Goal: Task Accomplishment & Management: Complete application form

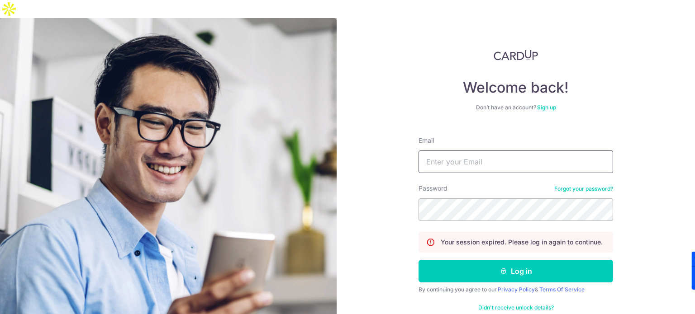
click at [548, 153] on input "Email" at bounding box center [515, 162] width 194 height 23
type input "[DOMAIN_NAME][EMAIL_ADDRESS][DOMAIN_NAME]"
click at [418, 260] on button "Log in" at bounding box center [515, 271] width 194 height 23
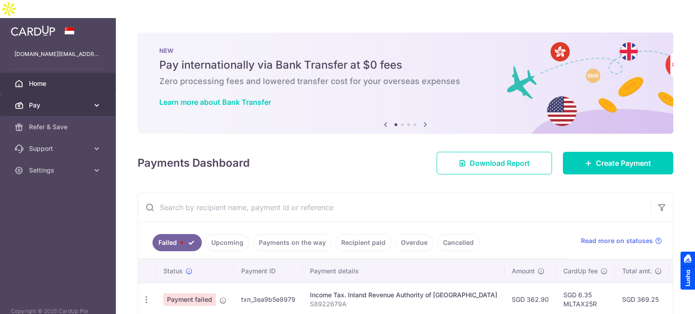
click at [97, 95] on link "Pay" at bounding box center [58, 106] width 116 height 22
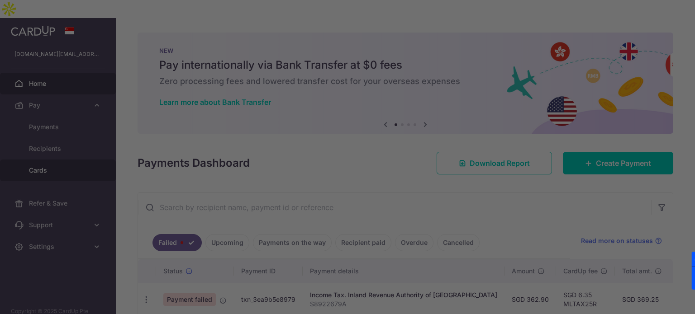
click at [74, 154] on div at bounding box center [350, 158] width 701 height 317
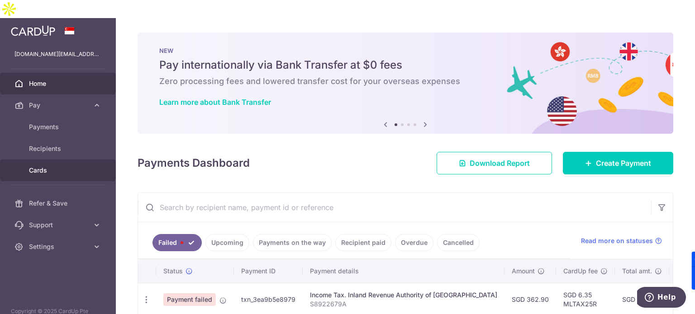
click at [43, 160] on link "Cards" at bounding box center [58, 171] width 116 height 22
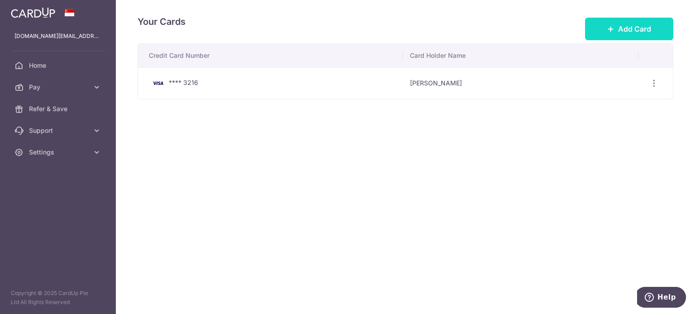
click at [629, 36] on button "Add Card" at bounding box center [629, 29] width 88 height 23
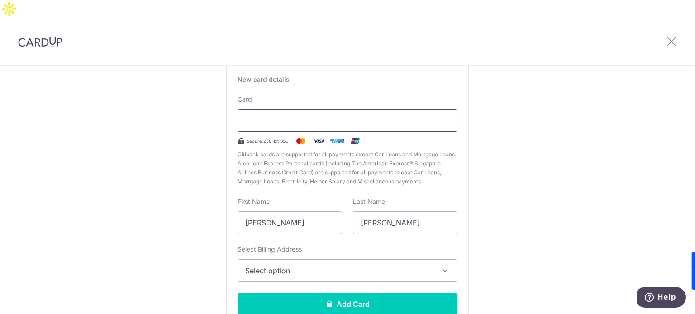
scroll to position [75, 0]
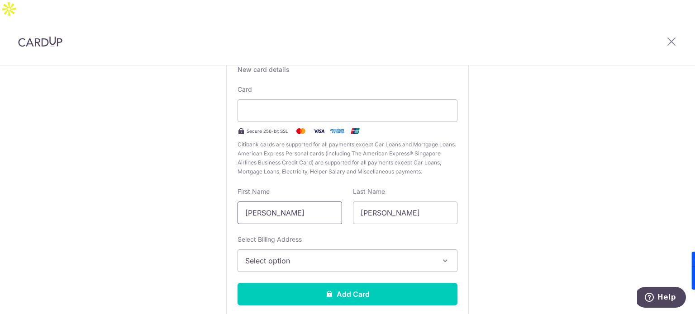
click at [304, 202] on input "Phua Sze Hui" at bounding box center [289, 213] width 104 height 23
type input "Edeline"
type input "Phua"
click at [327, 255] on span "Select option" at bounding box center [339, 260] width 188 height 11
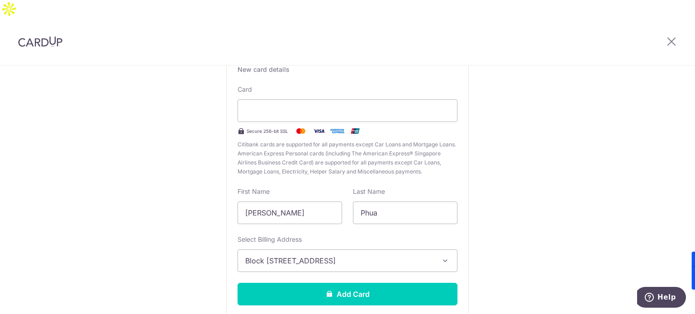
scroll to position [112, 0]
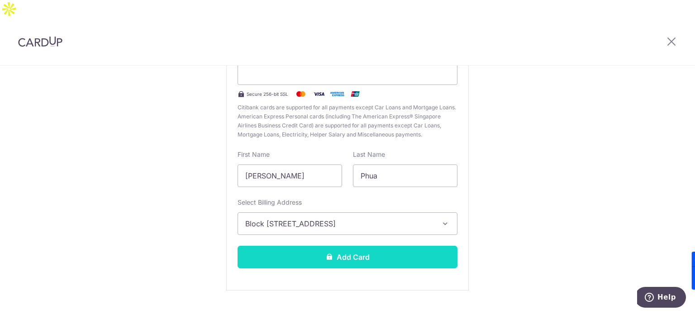
click at [330, 246] on button "Add Card" at bounding box center [347, 257] width 220 height 23
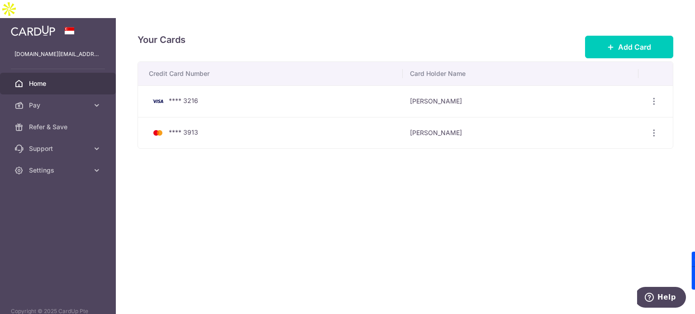
click at [60, 79] on span "Home" at bounding box center [59, 83] width 60 height 9
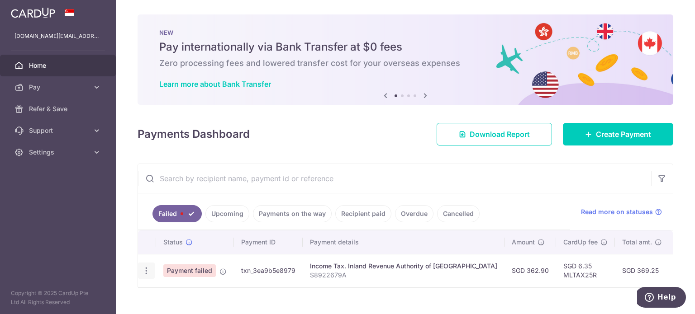
click at [145, 266] on icon "button" at bounding box center [146, 270] width 9 height 9
click at [175, 293] on span "Update payment" at bounding box center [194, 295] width 61 height 11
radio input "true"
type input "362.90"
type input "S8922679A"
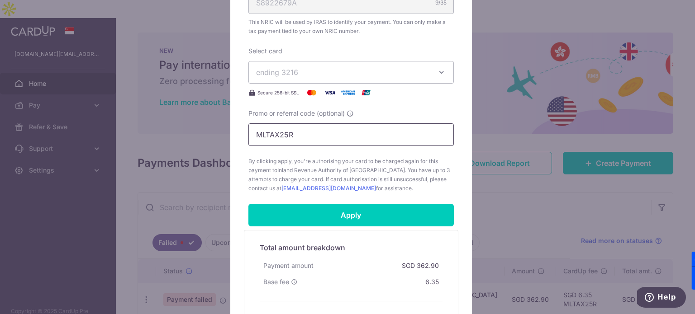
scroll to position [320, 0]
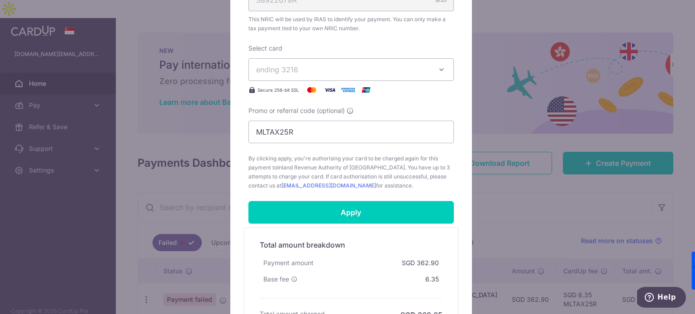
click at [437, 71] on icon "button" at bounding box center [441, 69] width 9 height 9
click at [302, 131] on span "**** 3913" at bounding box center [294, 133] width 33 height 11
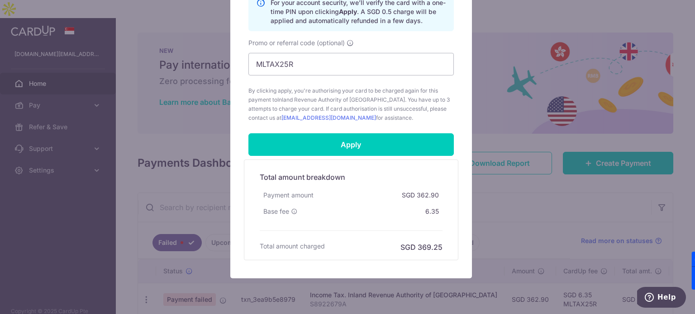
scroll to position [439, 0]
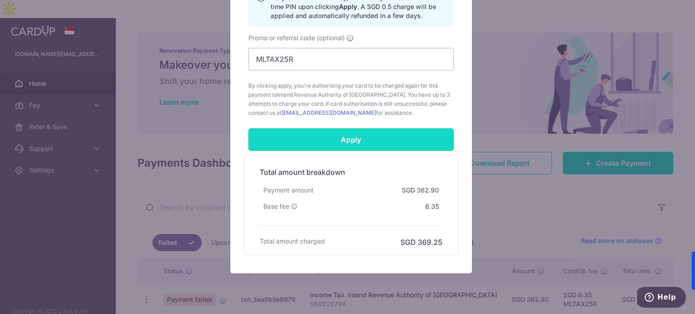
click at [378, 129] on input "Apply" at bounding box center [350, 139] width 205 height 23
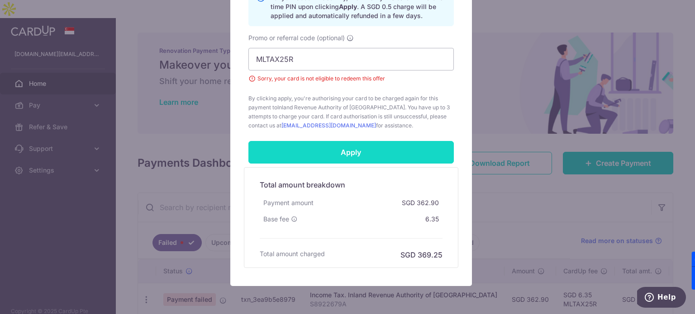
scroll to position [367, 0]
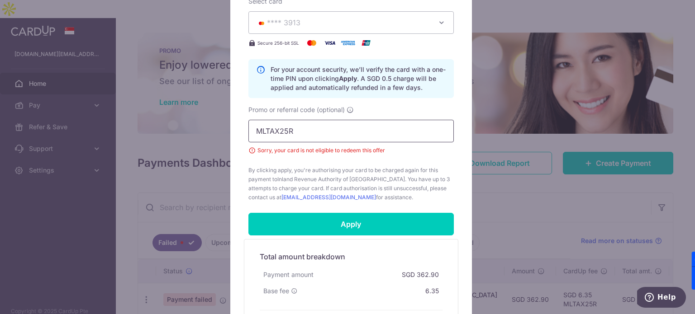
click at [312, 128] on input "MLTAX25R" at bounding box center [350, 131] width 205 height 23
paste input "CTAX25"
click at [335, 213] on div "Apply" at bounding box center [351, 224] width 216 height 23
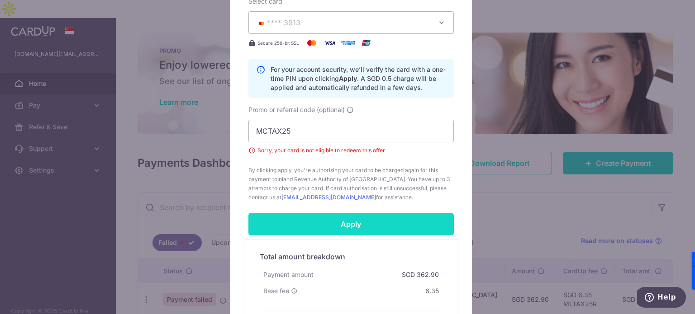
click at [345, 224] on input "Apply" at bounding box center [350, 224] width 205 height 23
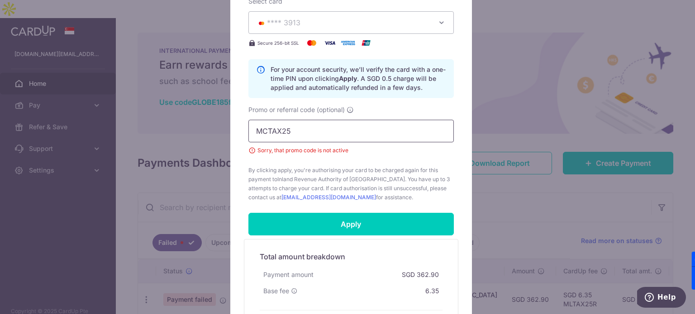
click at [336, 139] on input "MCTAX25" at bounding box center [350, 131] width 205 height 23
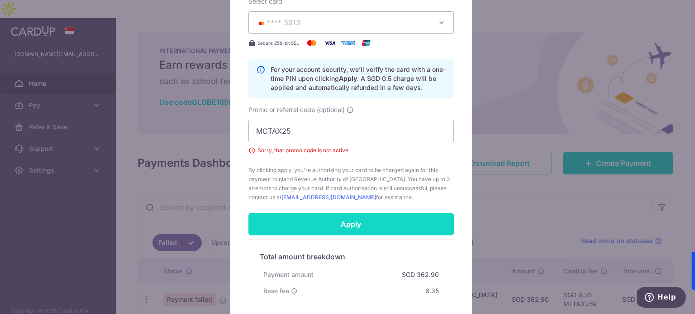
click at [338, 231] on input "Apply" at bounding box center [350, 224] width 205 height 23
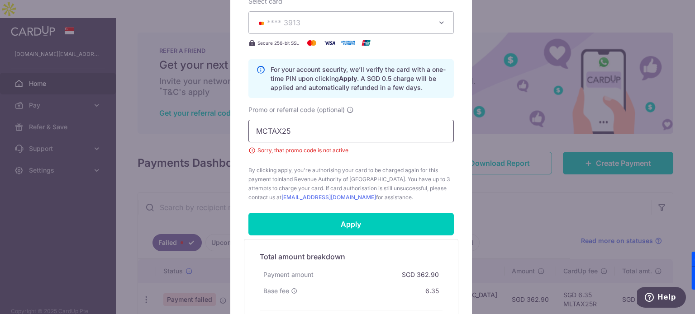
drag, startPoint x: 317, startPoint y: 131, endPoint x: 73, endPoint y: 161, distance: 245.2
click at [73, 161] on div "Edit payment By clicking apply, you will make changes to all payments to Inland…" at bounding box center [347, 157] width 695 height 314
paste input "VTAX25R"
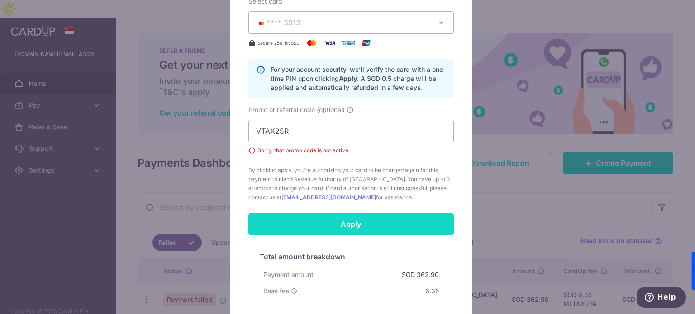
click at [284, 227] on input "Apply" at bounding box center [350, 224] width 205 height 23
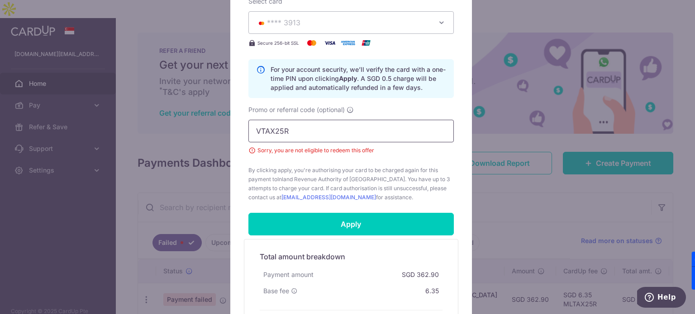
drag, startPoint x: 318, startPoint y: 137, endPoint x: 189, endPoint y: 133, distance: 129.4
click at [189, 133] on div "Edit payment By clicking apply, you will make changes to all payments to Inland…" at bounding box center [347, 157] width 695 height 314
paste input "MCTAX25"
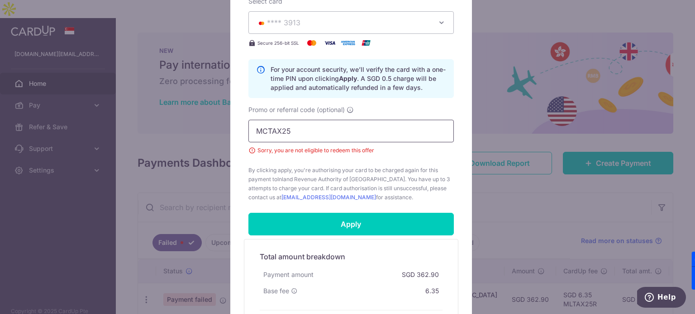
click at [303, 123] on input "MCTAX25" at bounding box center [350, 131] width 205 height 23
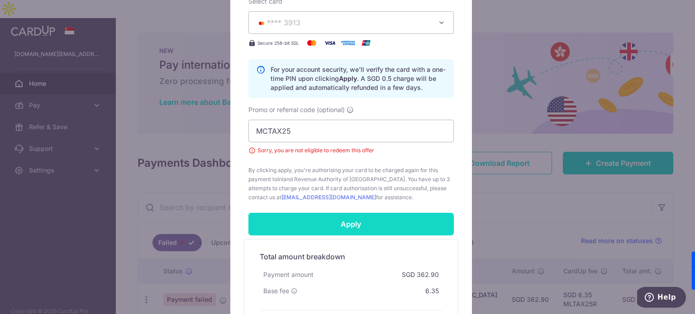
click at [376, 226] on input "Apply" at bounding box center [350, 224] width 205 height 23
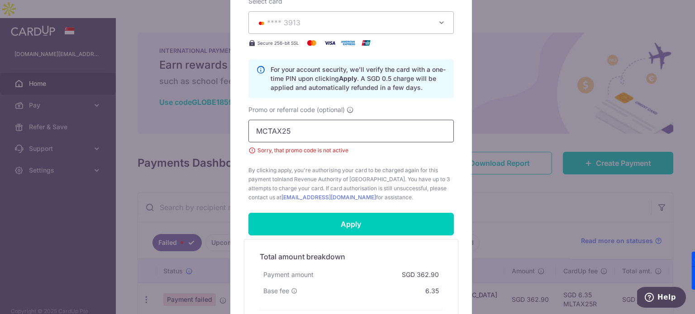
click at [308, 135] on input "MCTAX25" at bounding box center [350, 131] width 205 height 23
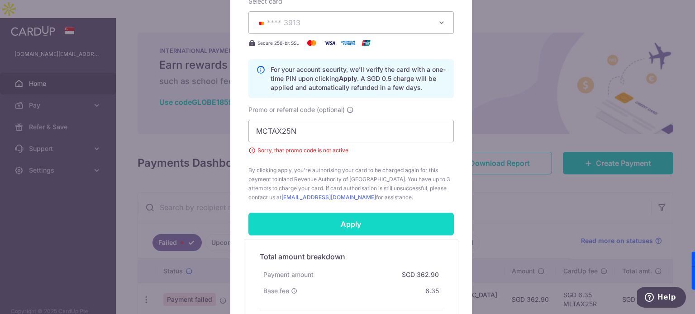
click at [350, 216] on input "Apply" at bounding box center [350, 224] width 205 height 23
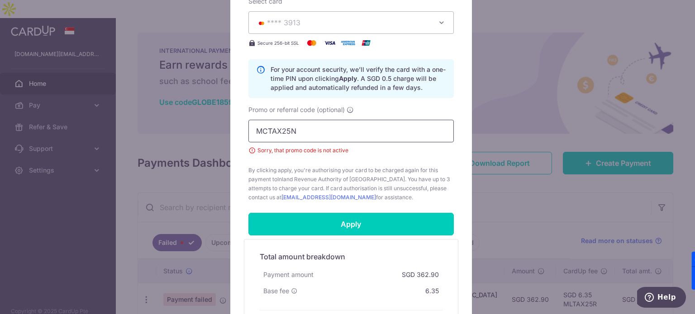
click at [298, 128] on input "MCTAX25N" at bounding box center [350, 131] width 205 height 23
paste input "LTAX25R"
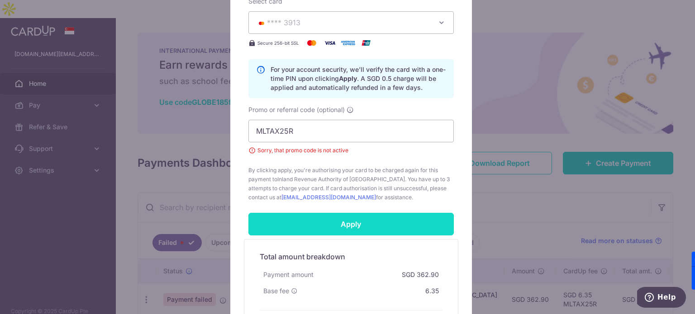
click at [318, 221] on input "Apply" at bounding box center [350, 224] width 205 height 23
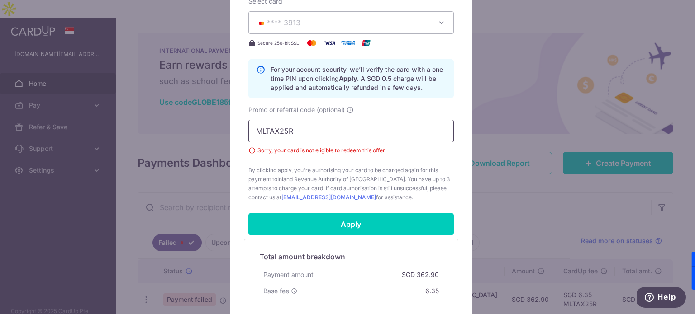
click at [295, 134] on input "MLTAX25R" at bounding box center [350, 131] width 205 height 23
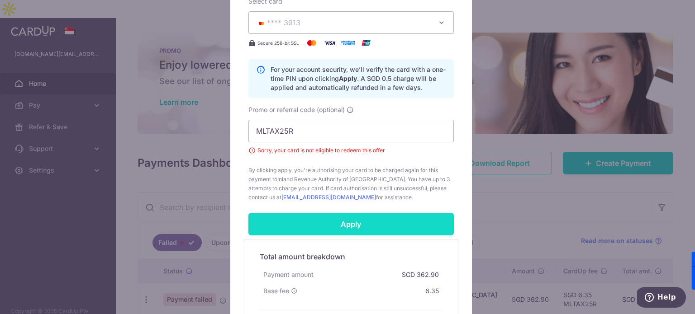
click at [310, 222] on input "Apply" at bounding box center [350, 224] width 205 height 23
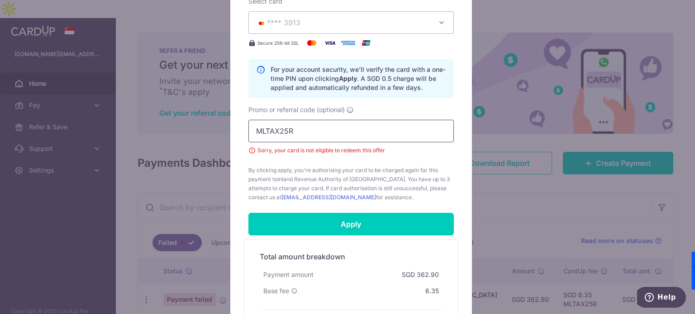
click at [415, 123] on input "MLTAX25R" at bounding box center [350, 131] width 205 height 23
type input "M"
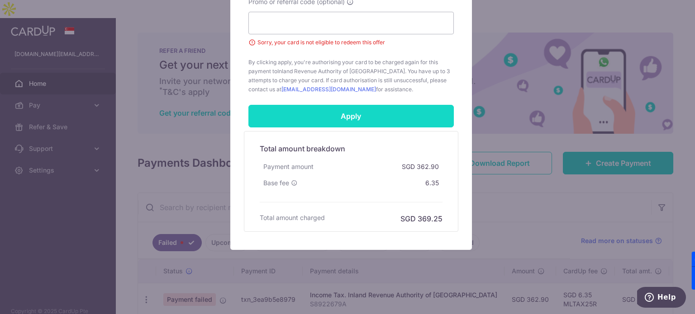
click at [367, 112] on input "Apply" at bounding box center [350, 116] width 205 height 23
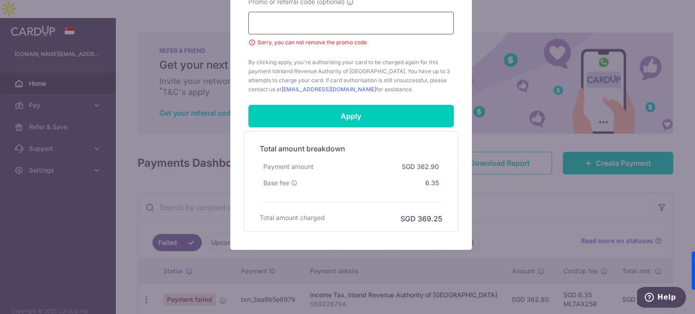
click at [335, 30] on input "Promo or referral code (optional)" at bounding box center [350, 23] width 205 height 23
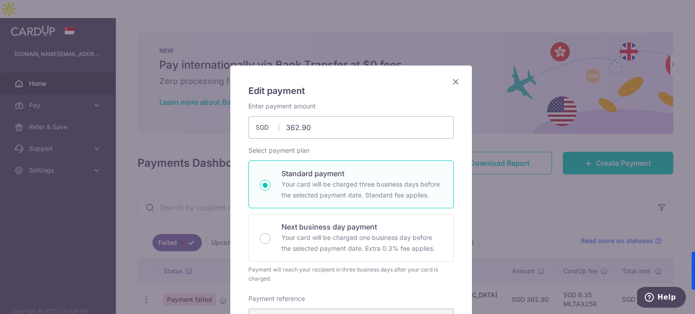
scroll to position [260, 0]
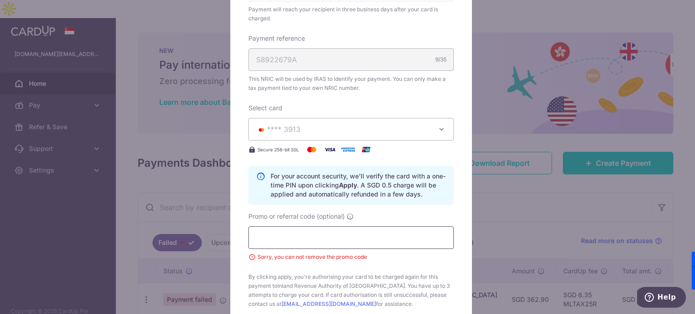
paste input "MLTAX25R"
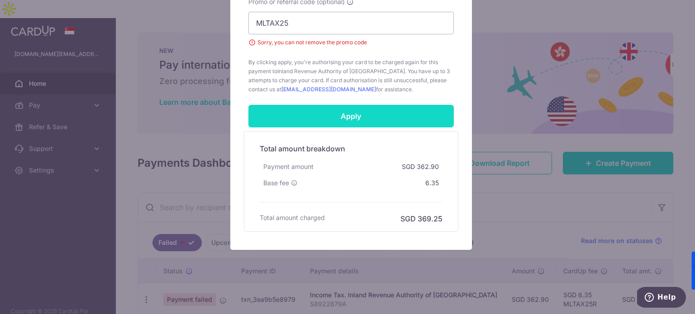
click at [391, 114] on input "Apply" at bounding box center [350, 116] width 205 height 23
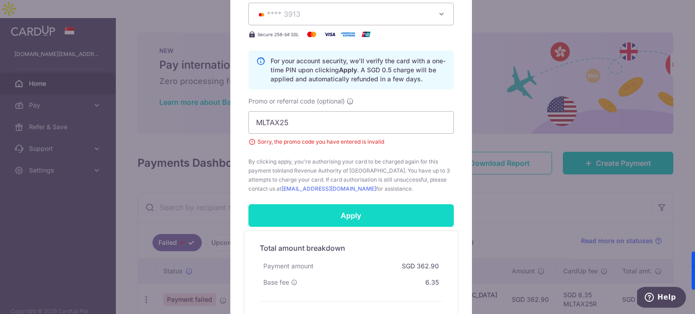
scroll to position [351, 0]
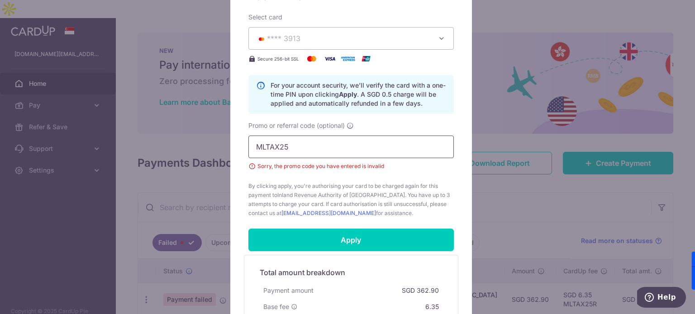
click at [371, 144] on input "MLTAX25" at bounding box center [350, 147] width 205 height 23
type input "M"
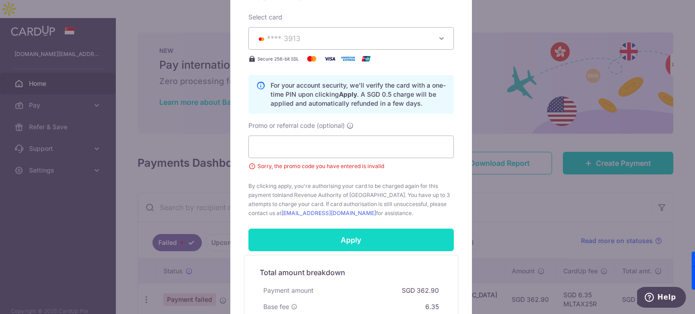
click at [374, 240] on input "Apply" at bounding box center [350, 240] width 205 height 23
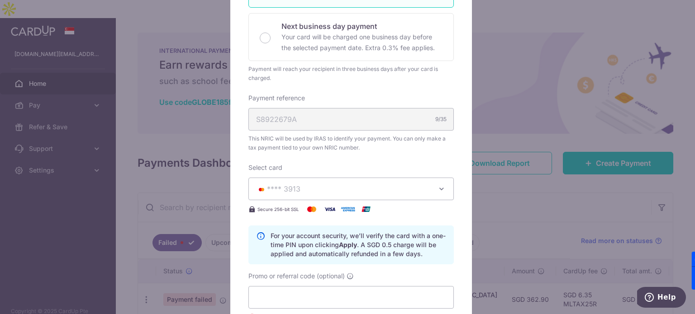
scroll to position [0, 0]
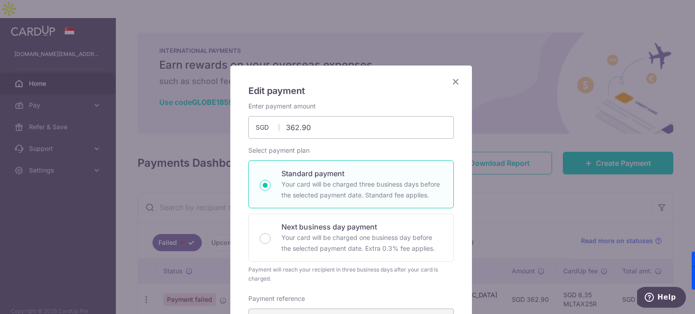
click at [452, 79] on icon "Close" at bounding box center [455, 81] width 11 height 11
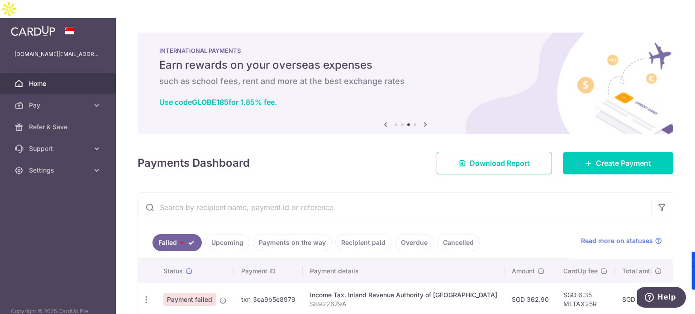
scroll to position [31, 0]
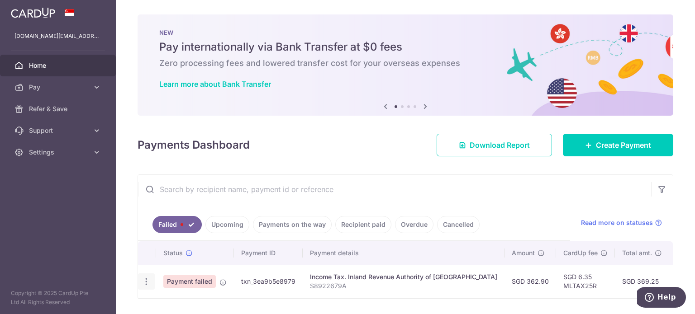
click at [147, 275] on div "Update payment" at bounding box center [146, 282] width 17 height 17
click at [147, 280] on icon "button" at bounding box center [146, 281] width 9 height 9
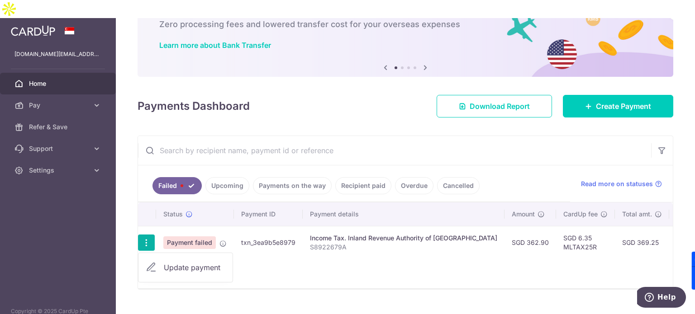
click at [174, 257] on link "Update payment" at bounding box center [185, 268] width 94 height 22
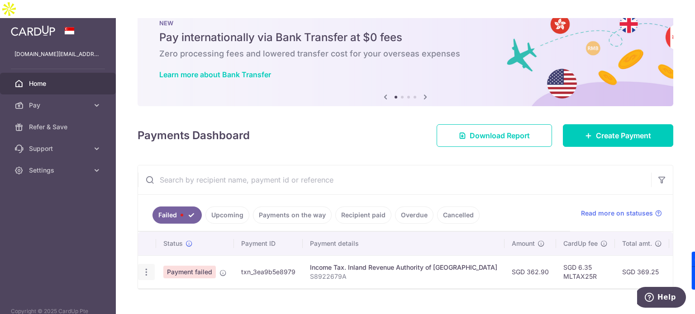
scroll to position [31, 0]
radio input "true"
type input "362.90"
type input "S8922679A"
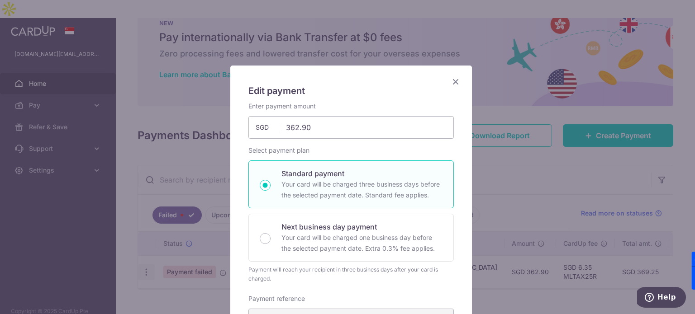
type input "MLTAX25R"
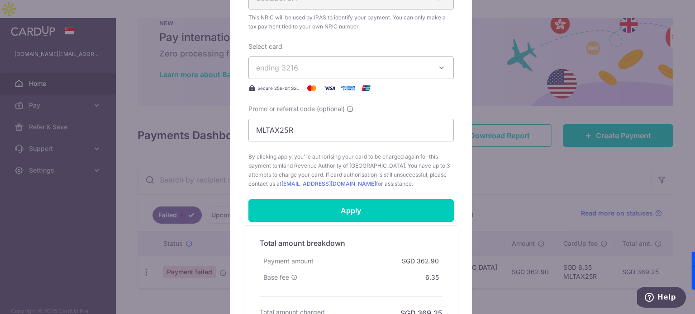
scroll to position [323, 0]
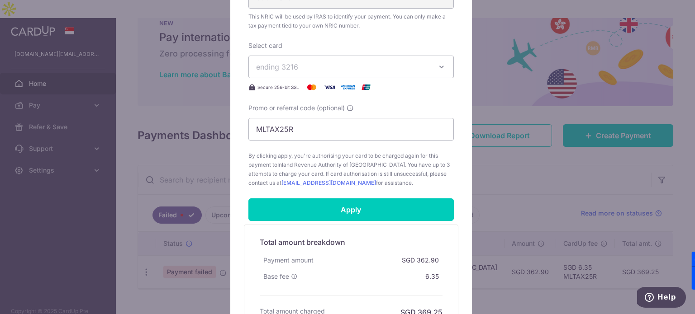
click at [373, 76] on button "ending 3216" at bounding box center [350, 67] width 205 height 23
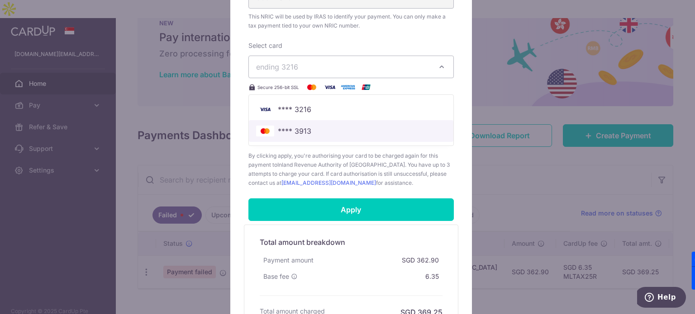
click at [304, 126] on span "**** 3913" at bounding box center [294, 131] width 33 height 11
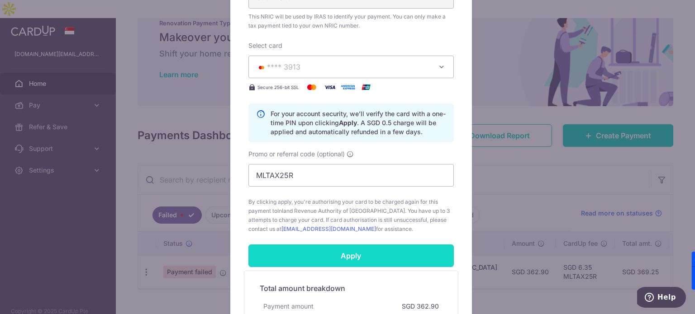
click at [365, 257] on input "Apply" at bounding box center [350, 256] width 205 height 23
